Goal: Ask a question

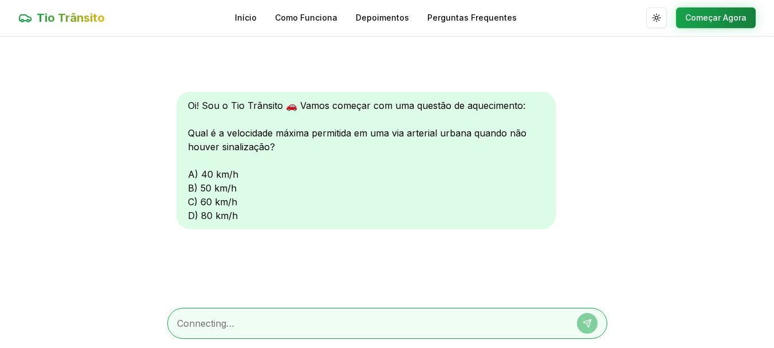
scroll to position [1, 0]
click at [268, 326] on textarea at bounding box center [371, 323] width 388 height 14
type textarea "5"
type textarea "d"
click at [593, 316] on button at bounding box center [587, 323] width 21 height 21
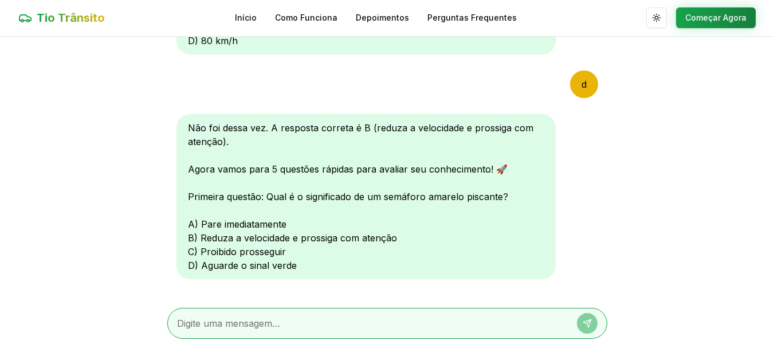
scroll to position [194, 0]
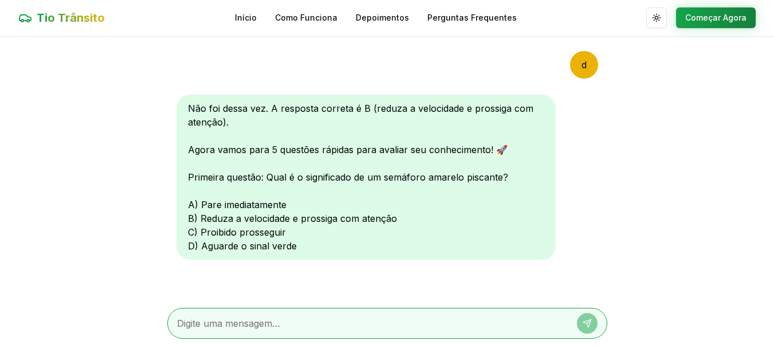
click at [307, 325] on textarea at bounding box center [371, 323] width 388 height 14
type textarea "b"
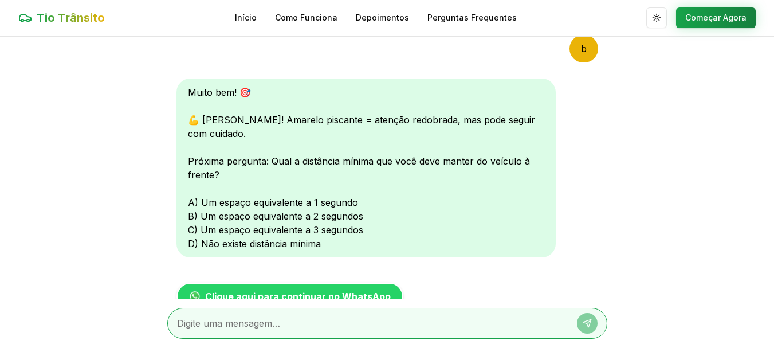
scroll to position [492, 0]
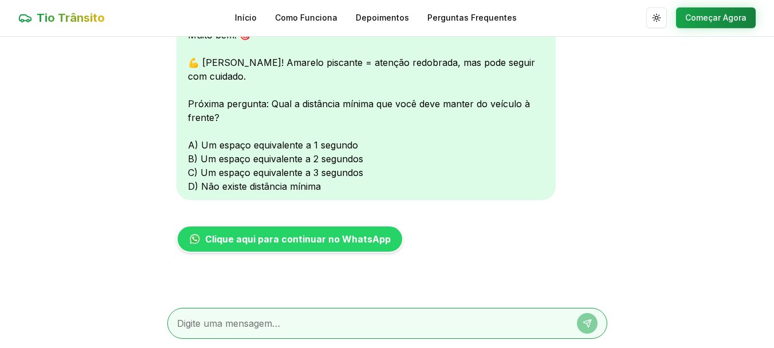
click at [248, 316] on textarea at bounding box center [371, 323] width 388 height 14
type textarea "d"
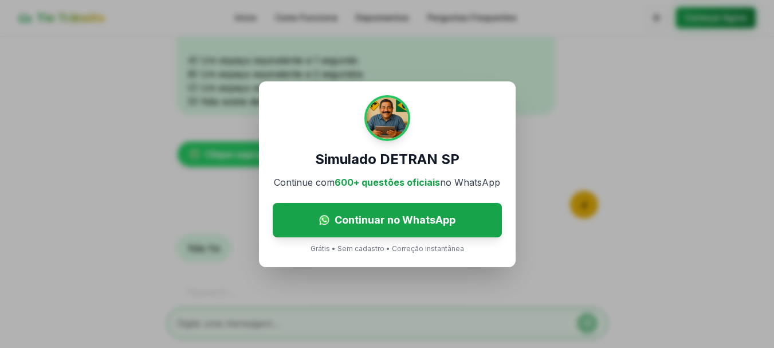
scroll to position [620, 0]
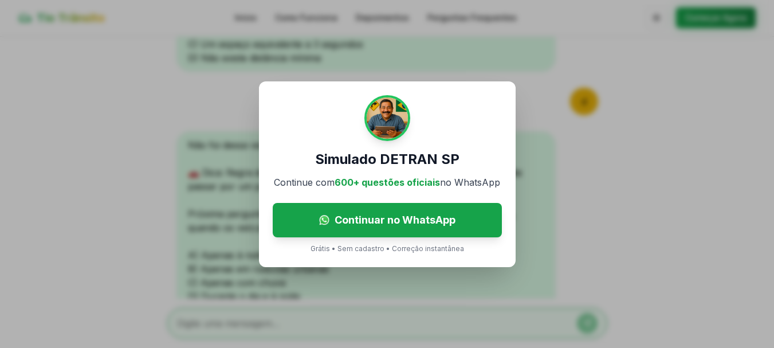
click at [570, 253] on div "Simulado DETRAN SP Continue com 600+ questões oficiais no WhatsApp Continuar no…" at bounding box center [387, 174] width 774 height 348
click at [545, 226] on div "Simulado DETRAN SP Continue com 600+ questões oficiais no WhatsApp Continuar no…" at bounding box center [387, 174] width 774 height 348
